Goal: Task Accomplishment & Management: Manage account settings

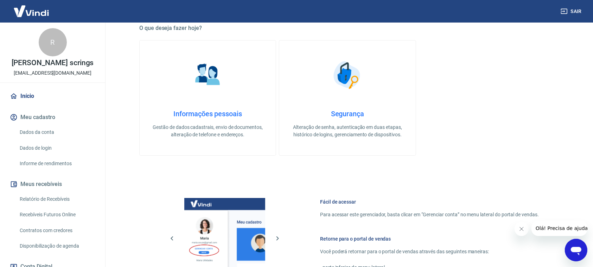
scroll to position [220, 0]
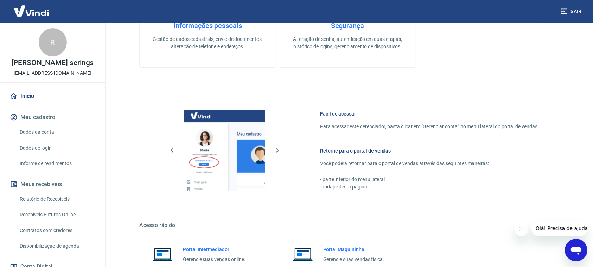
click at [212, 173] on img at bounding box center [224, 150] width 81 height 81
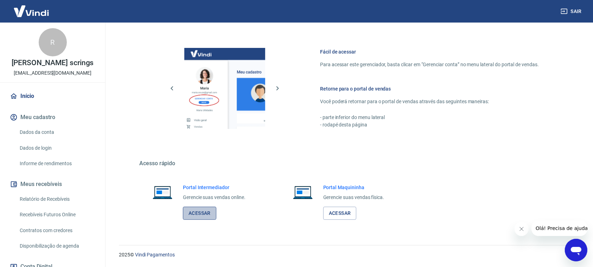
click at [193, 217] on link "Acessar" at bounding box center [199, 213] width 33 height 13
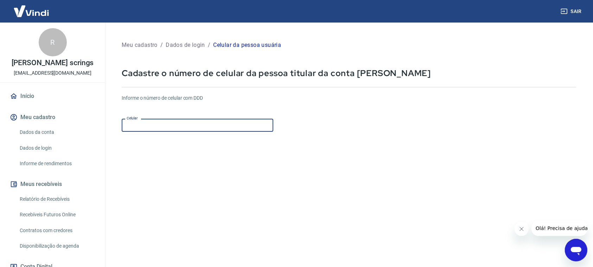
click at [180, 127] on input "Celular" at bounding box center [198, 125] width 152 height 13
click at [205, 173] on form "Informe o número de celular com DDD Celular [PHONE_NUMBER] Celular Continuar Ca…" at bounding box center [349, 192] width 455 height 206
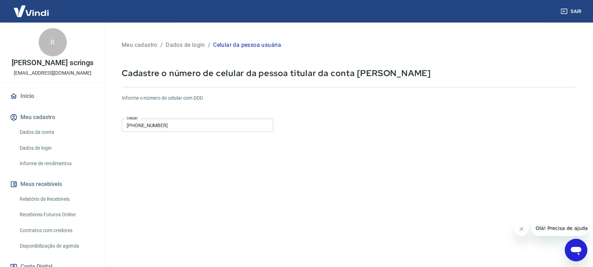
scroll to position [66, 0]
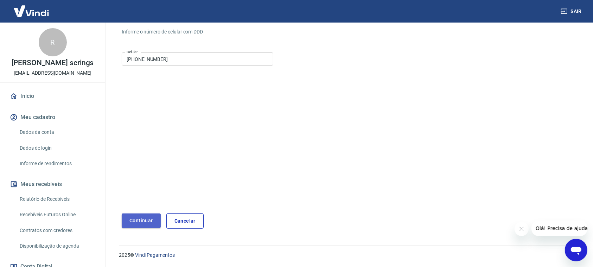
click at [131, 220] on button "Continuar" at bounding box center [141, 220] width 39 height 14
click at [163, 151] on form "Informe o número de celular com DDD Celular [PHONE_NUMBER] Celular Continuar Ca…" at bounding box center [349, 126] width 455 height 206
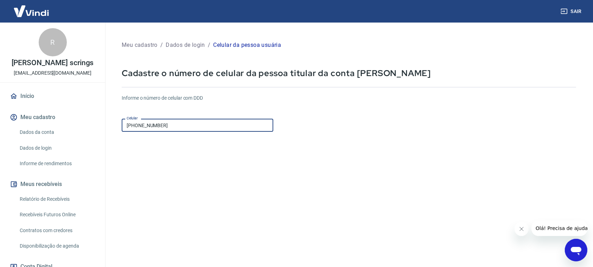
click at [229, 127] on input "(51) 99172-7893" at bounding box center [198, 125] width 152 height 13
type input "(51) 98548-3473"
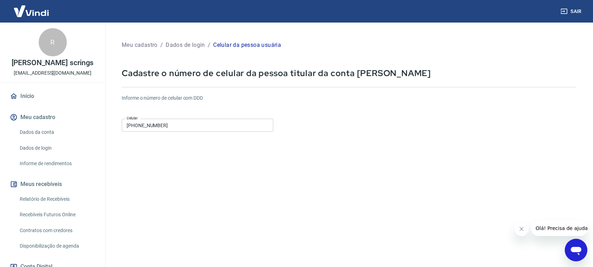
click at [207, 187] on form "Informe o número de celular com DDD Celular (51) 98548-3473 Celular Continuar C…" at bounding box center [349, 192] width 455 height 206
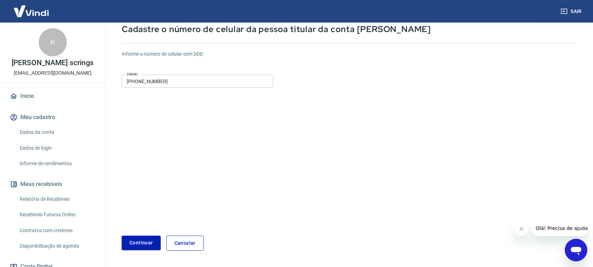
scroll to position [66, 0]
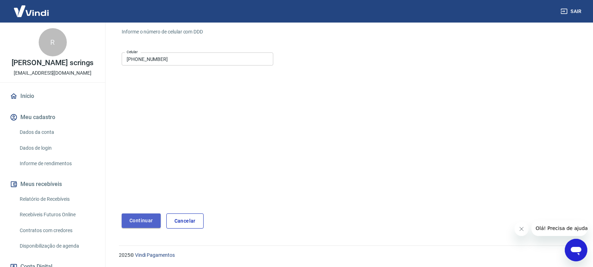
click at [144, 219] on button "Continuar" at bounding box center [141, 220] width 39 height 14
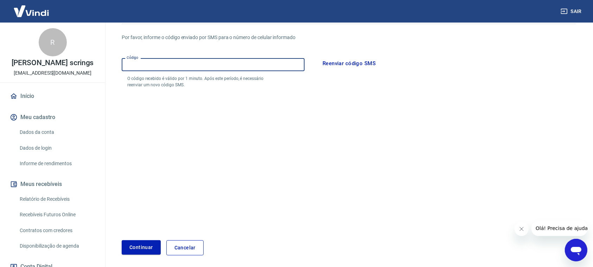
click at [195, 64] on input "Código" at bounding box center [213, 64] width 183 height 13
type input "285712"
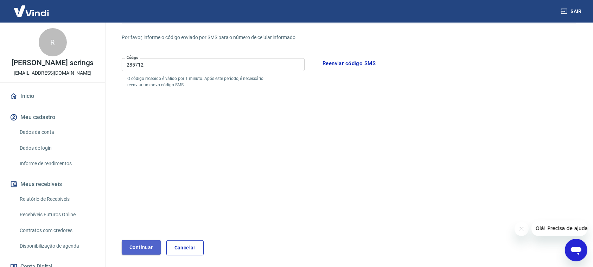
click at [134, 246] on button "Continuar" at bounding box center [141, 247] width 39 height 14
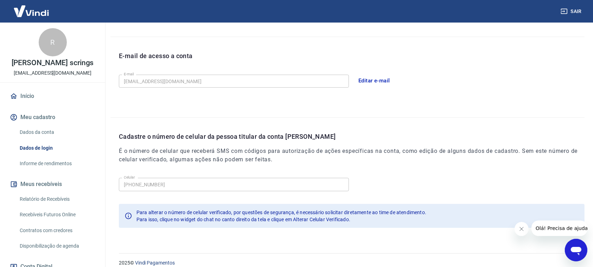
scroll to position [184, 0]
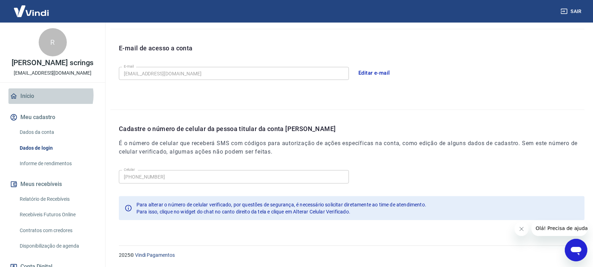
click at [50, 95] on link "Início" at bounding box center [52, 95] width 88 height 15
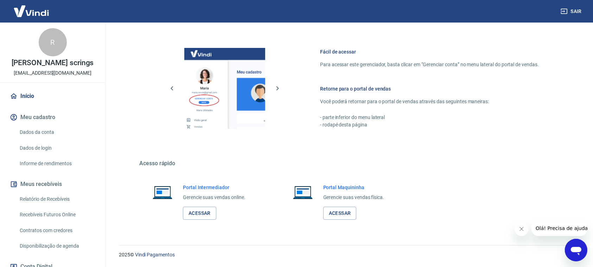
scroll to position [100, 0]
